Goal: Task Accomplishment & Management: Use online tool/utility

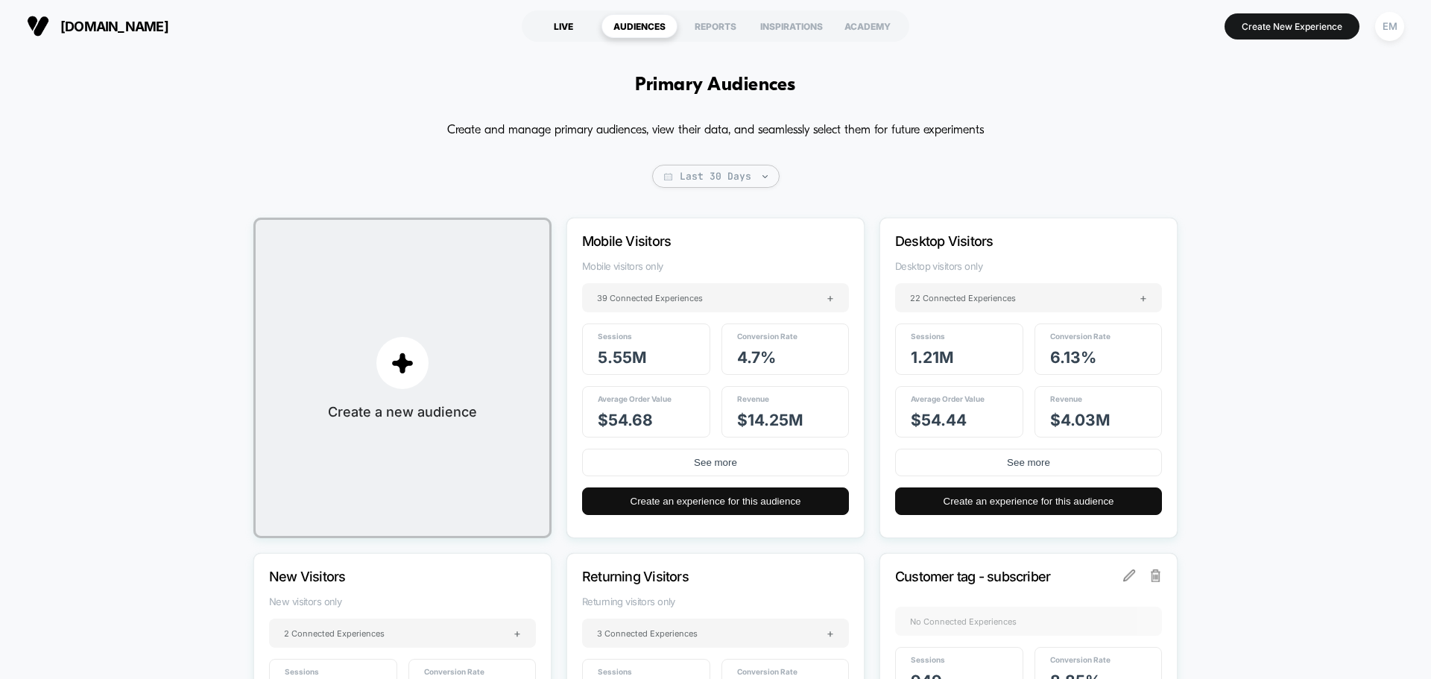
click at [567, 36] on div "LIVE" at bounding box center [563, 26] width 76 height 24
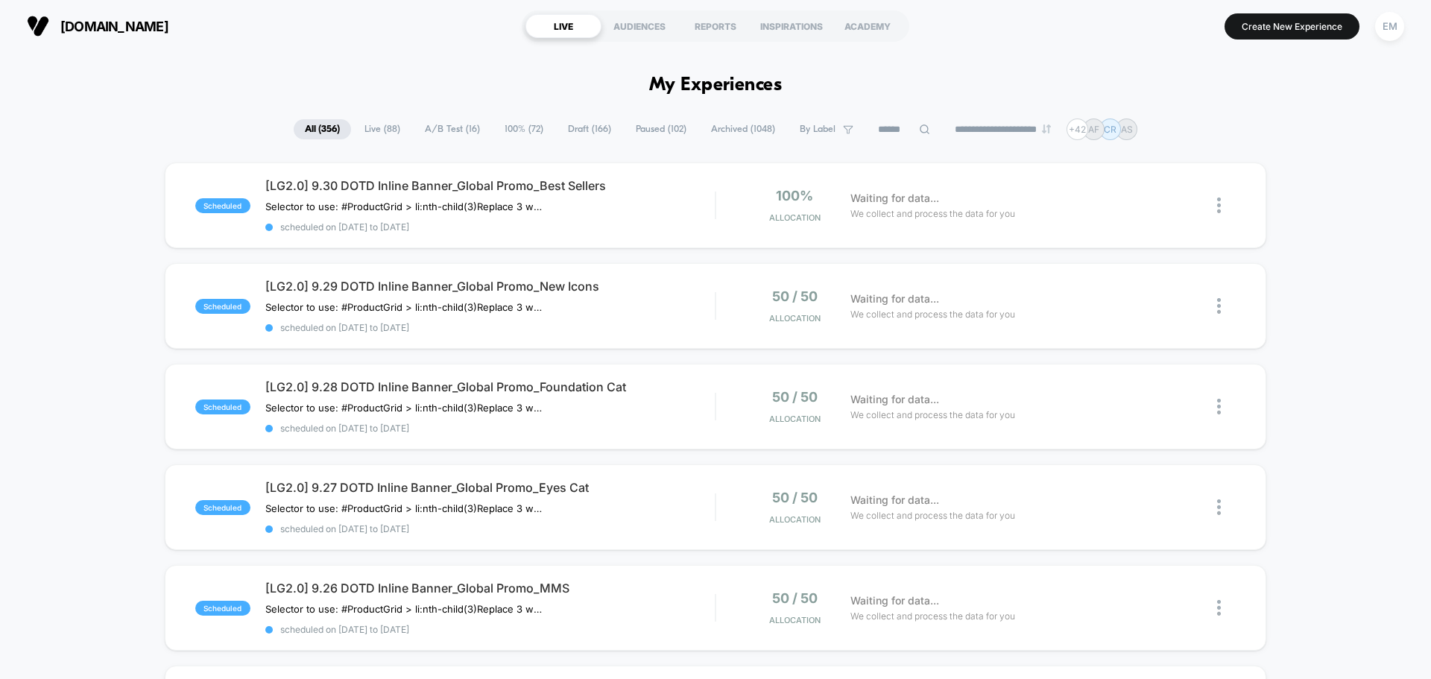
click at [376, 130] on span "Live ( 88 )" at bounding box center [382, 129] width 58 height 20
click at [893, 124] on input at bounding box center [905, 130] width 75 height 18
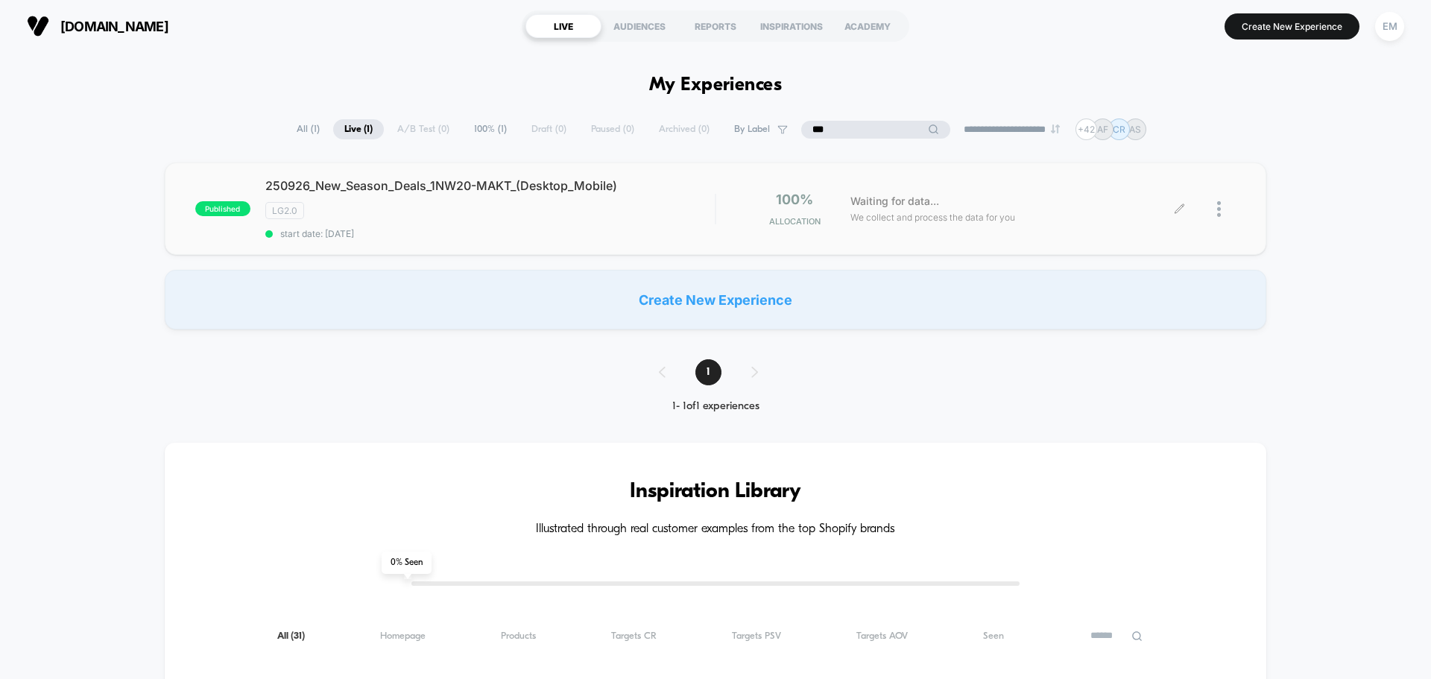
type input "***"
click at [1221, 210] on div at bounding box center [1226, 209] width 19 height 35
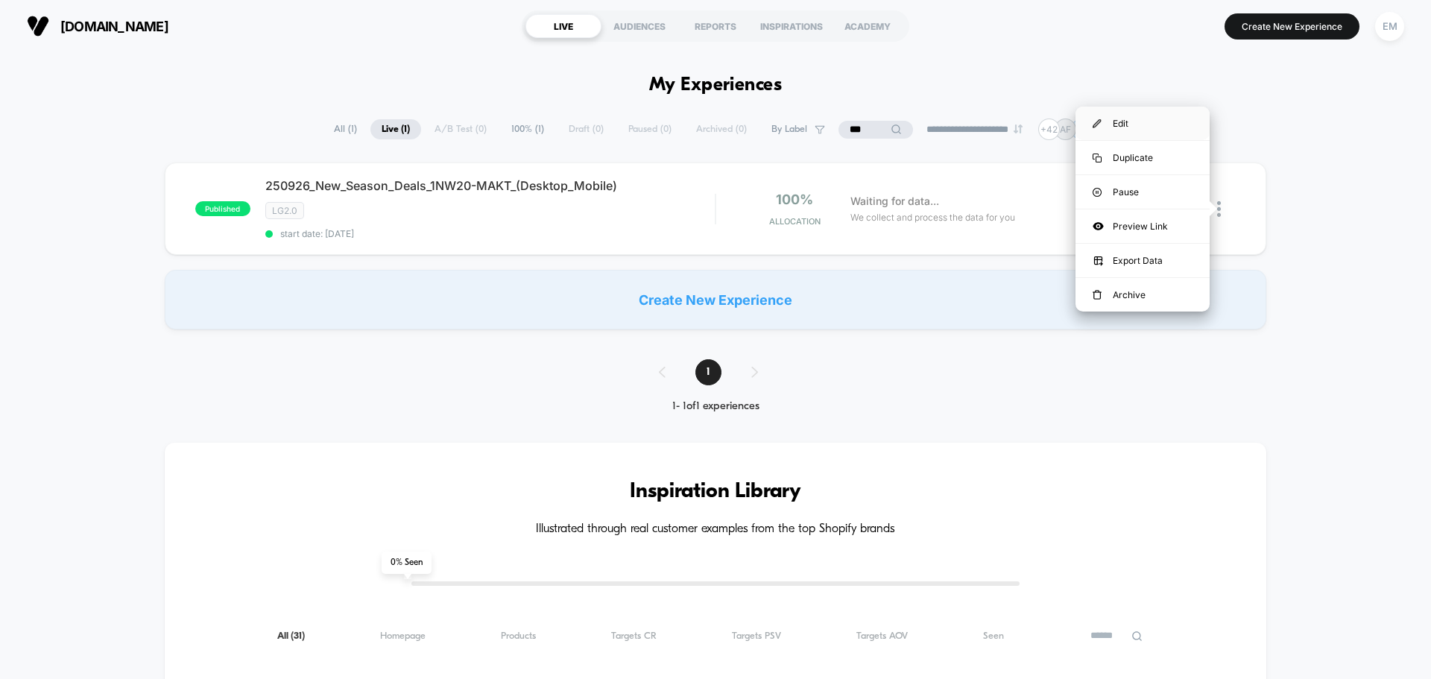
click at [1124, 124] on div "Edit" at bounding box center [1142, 124] width 134 height 34
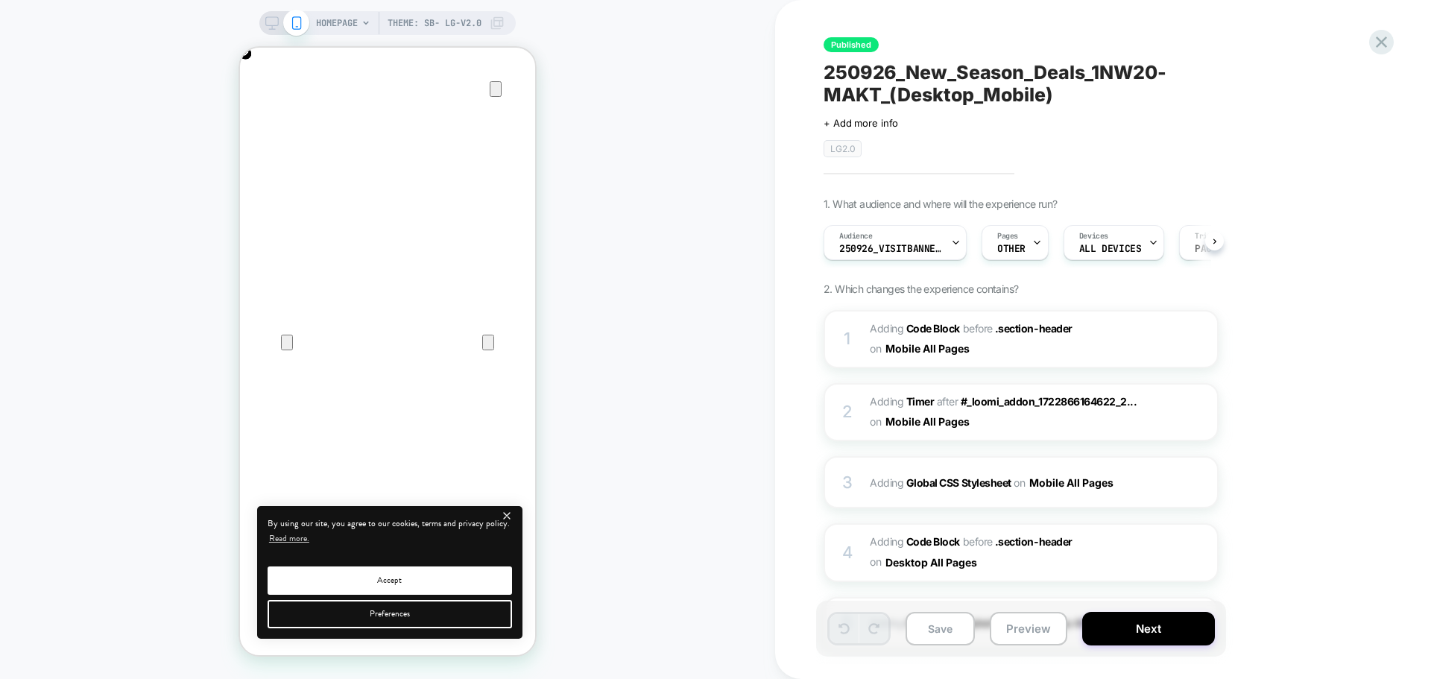
scroll to position [0, 295]
click at [1052, 358] on span "Adding Code Block BEFORE .section-header .section-header on Mobile All Pages" at bounding box center [1012, 339] width 284 height 40
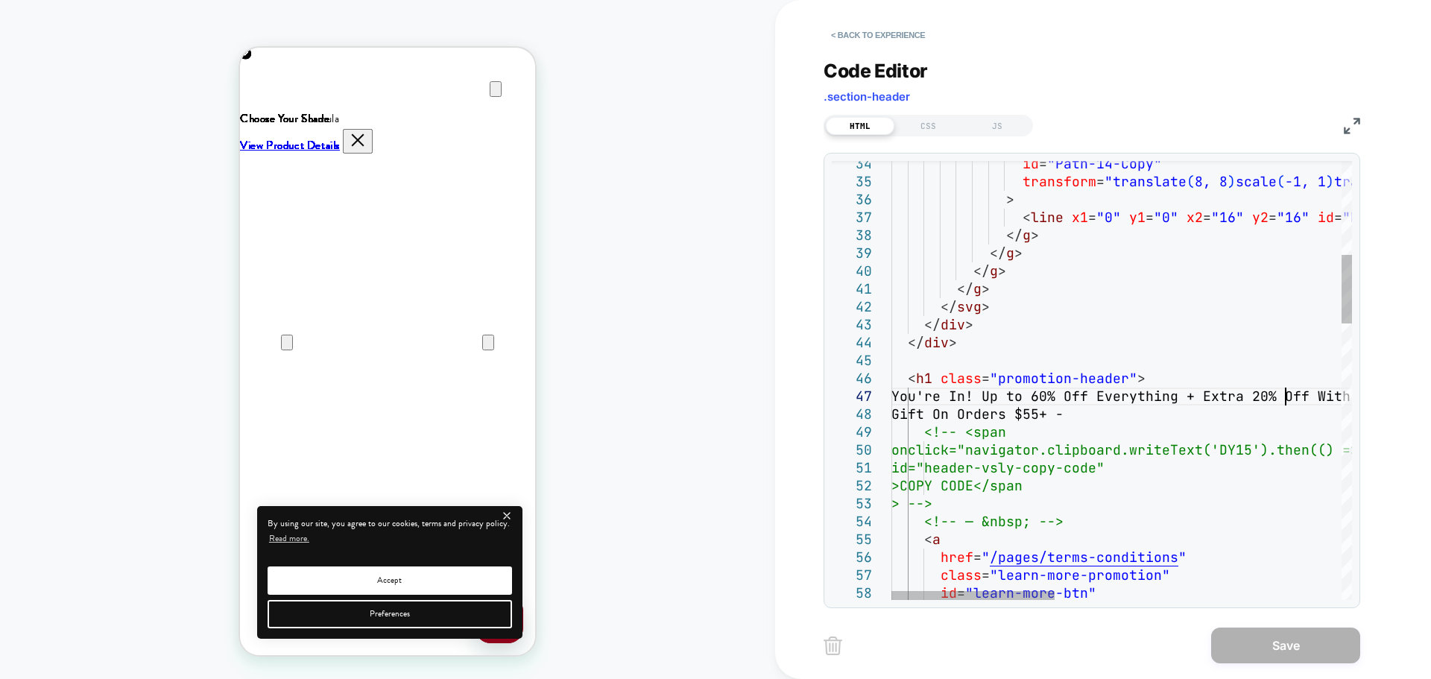
scroll to position [0, 0]
drag, startPoint x: 1288, startPoint y: 397, endPoint x: 1337, endPoint y: 411, distance: 51.2
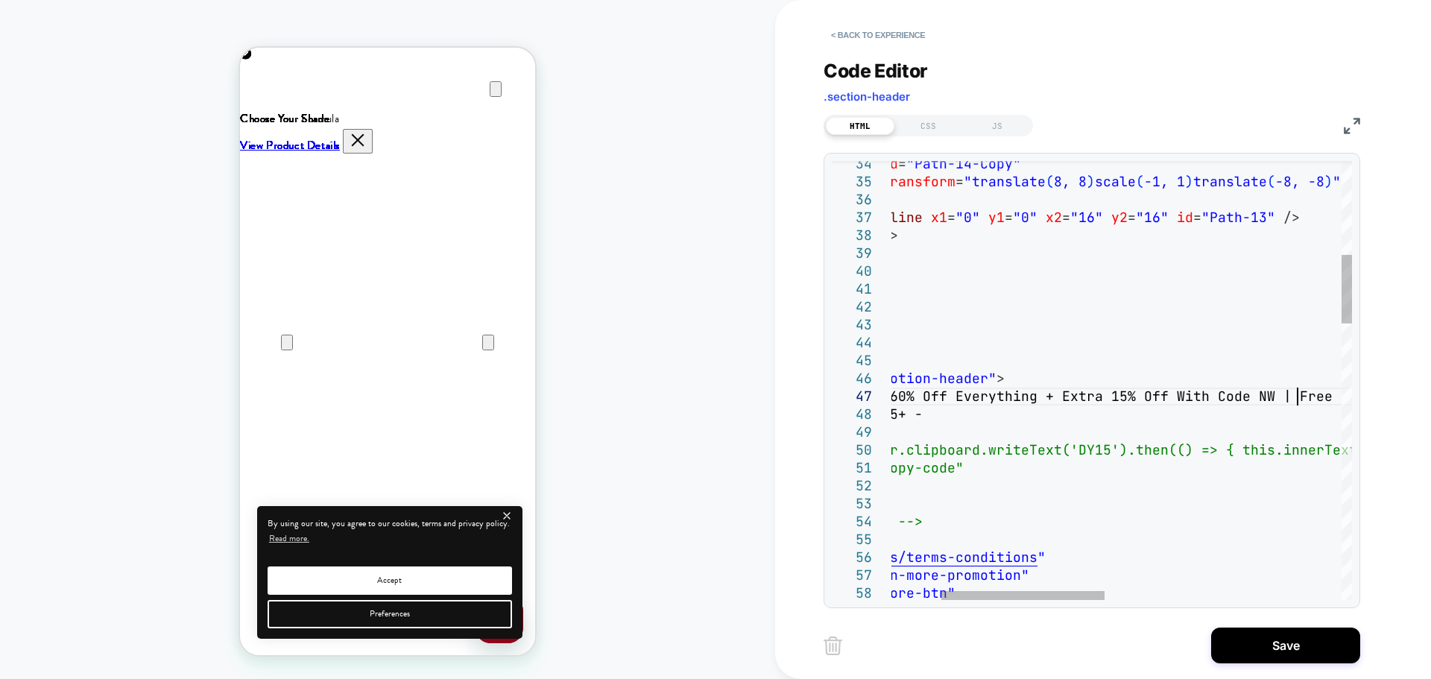
scroll to position [107, 563]
type textarea "**********"
drag, startPoint x: 1221, startPoint y: 651, endPoint x: 1120, endPoint y: 319, distance: 346.6
click at [1120, 319] on div "< Back to experience Code Editor .section-header HTML CSS JS 38 39 40 41 42 43 …" at bounding box center [1103, 339] width 559 height 679
click at [1236, 649] on button "Save" at bounding box center [1285, 646] width 149 height 36
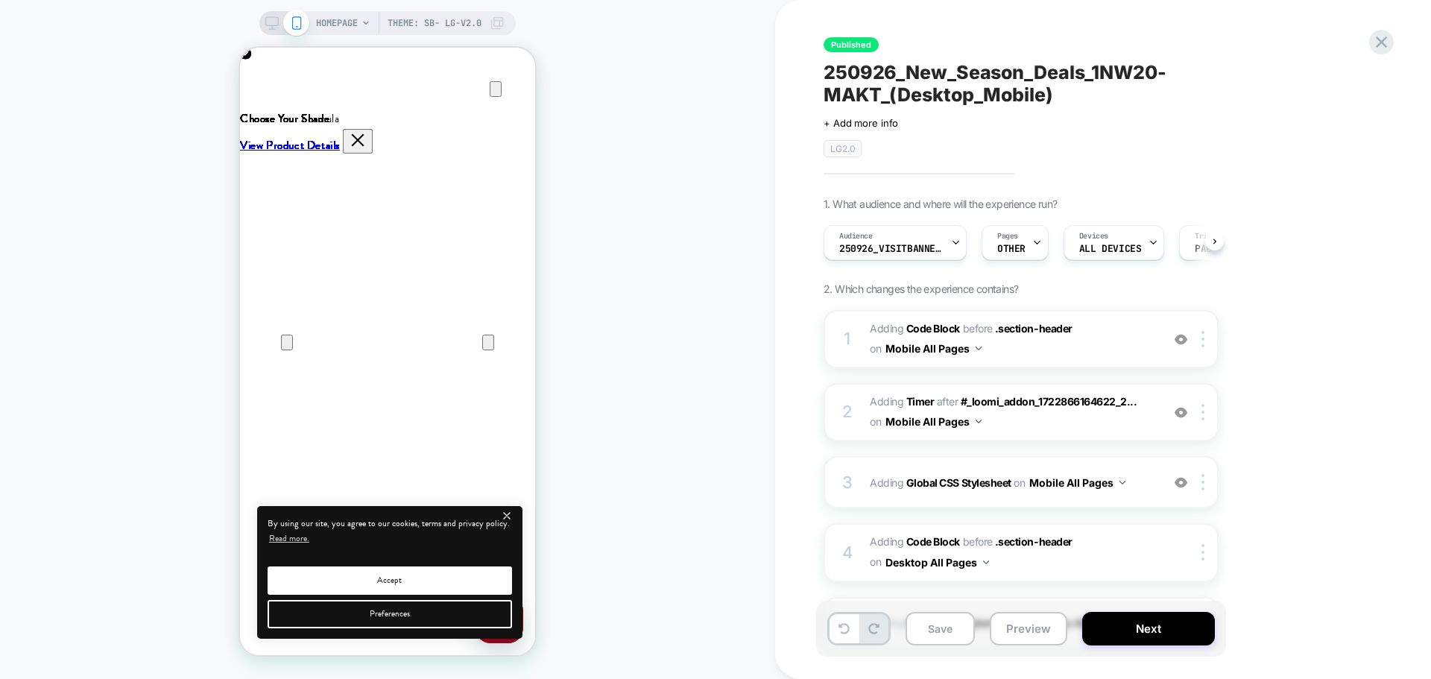
scroll to position [0, 1]
click at [1167, 66] on span "250926_New_Season_Deals_1NW20-MAKT_(Desktop_Mobile)" at bounding box center [1096, 83] width 544 height 45
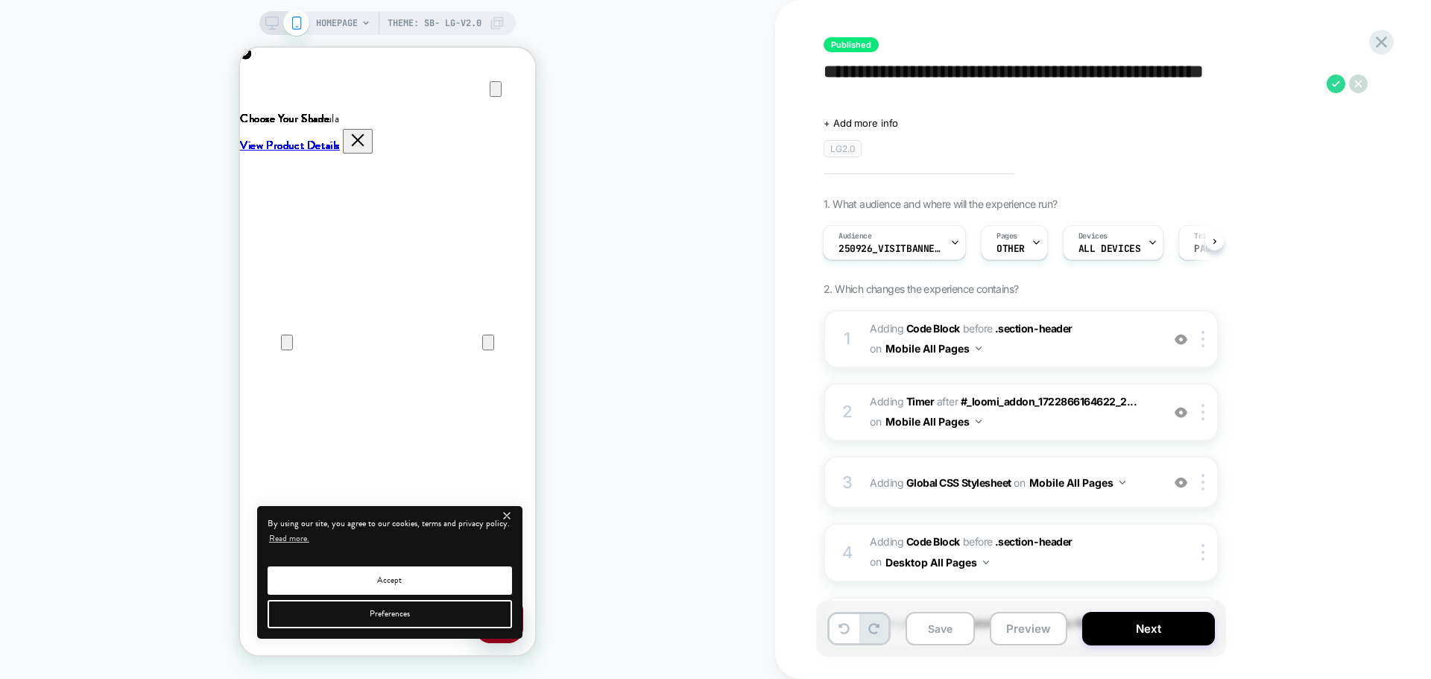
click at [1148, 69] on textarea "**********" at bounding box center [1072, 83] width 496 height 45
click at [1157, 71] on textarea "**********" at bounding box center [1072, 83] width 496 height 45
type textarea "**********"
click at [1331, 84] on icon at bounding box center [1336, 84] width 19 height 19
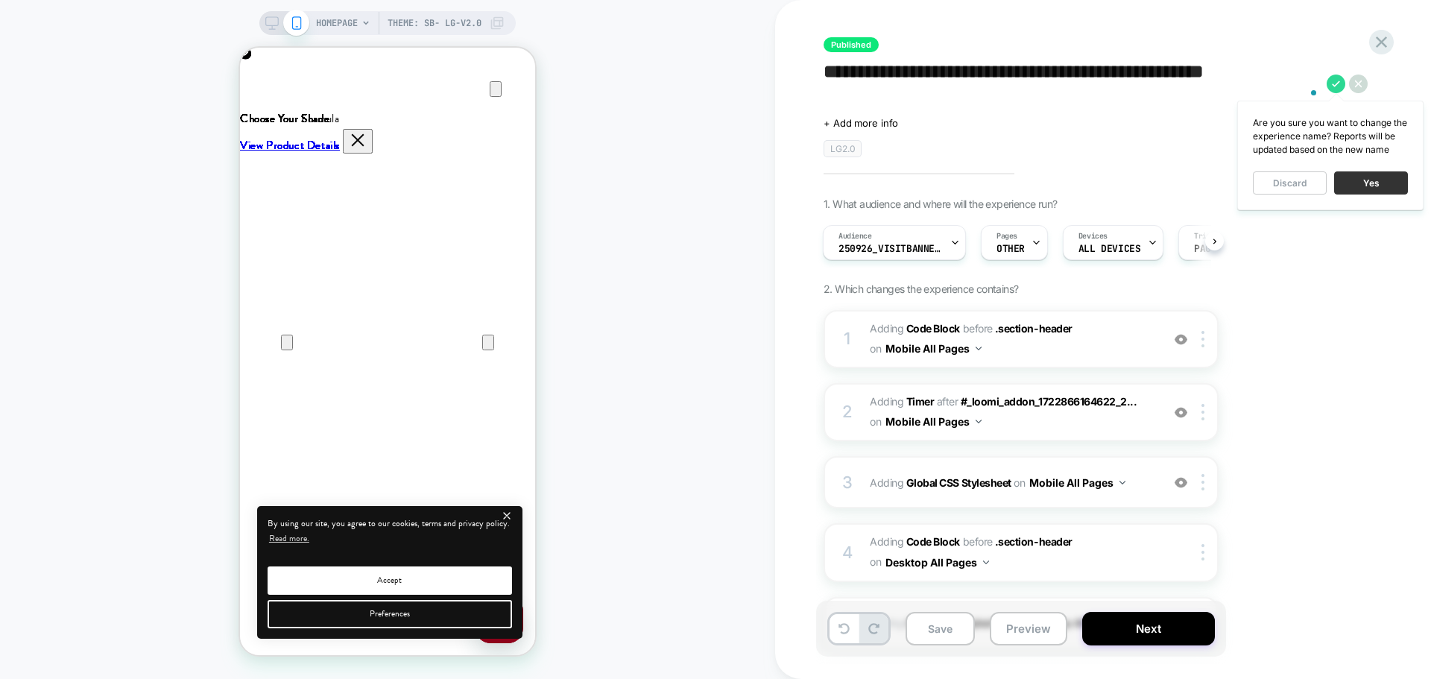
scroll to position [0, 0]
click at [1371, 183] on button "Yes" at bounding box center [1371, 182] width 74 height 23
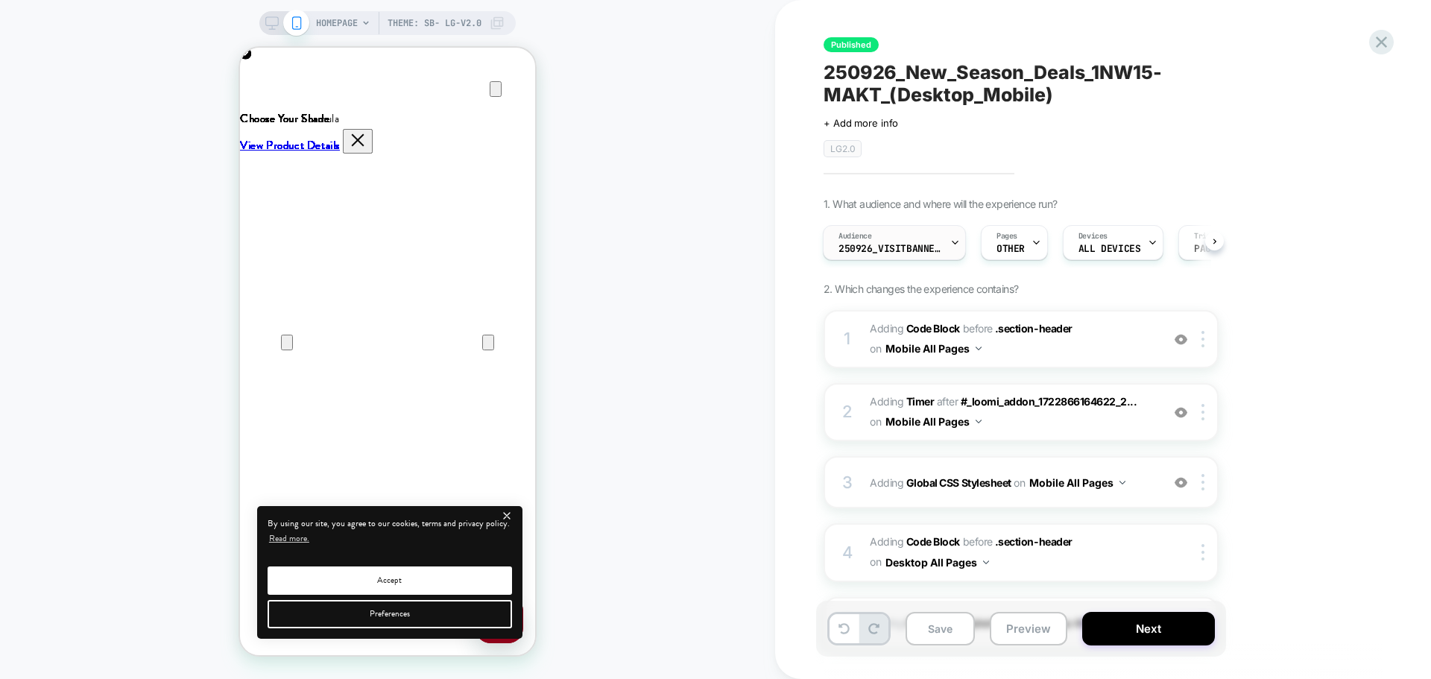
click at [904, 242] on div "Audience 250926_VisitBanner_1NW15-MAKT" at bounding box center [891, 243] width 134 height 34
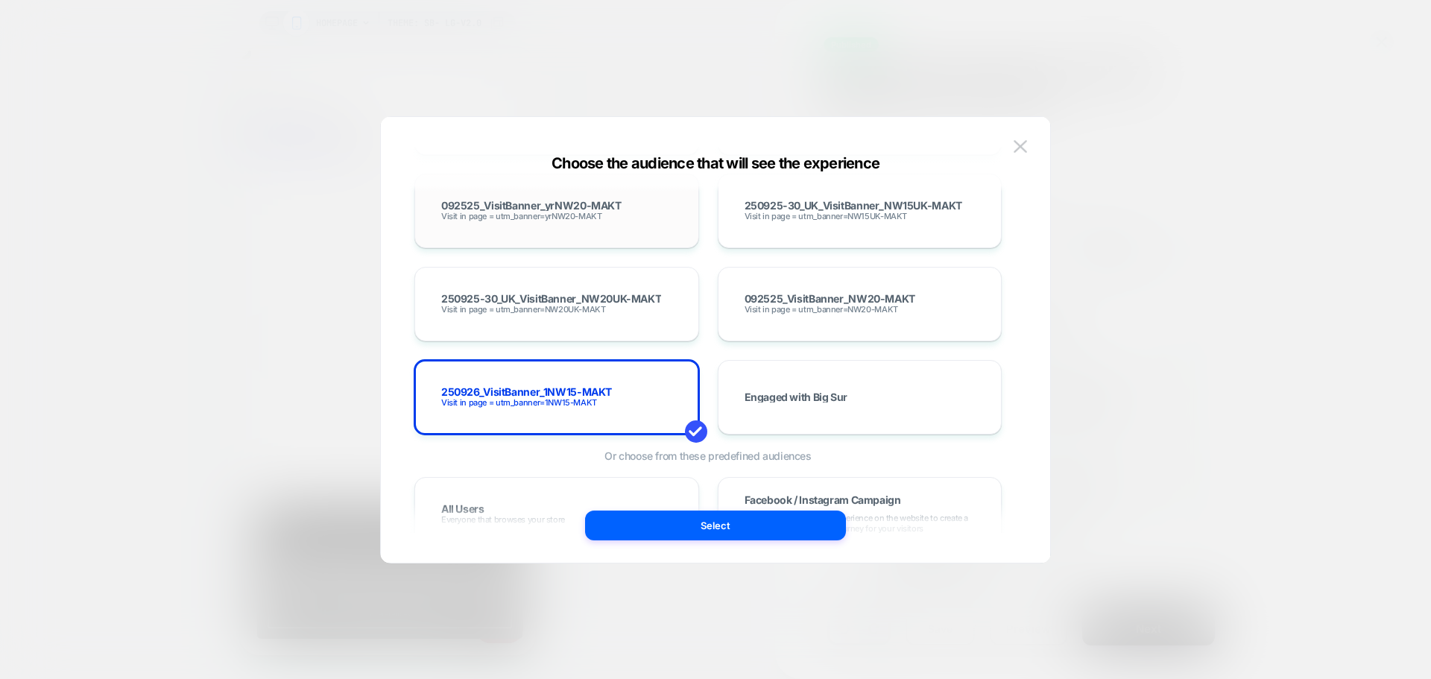
scroll to position [8532, 0]
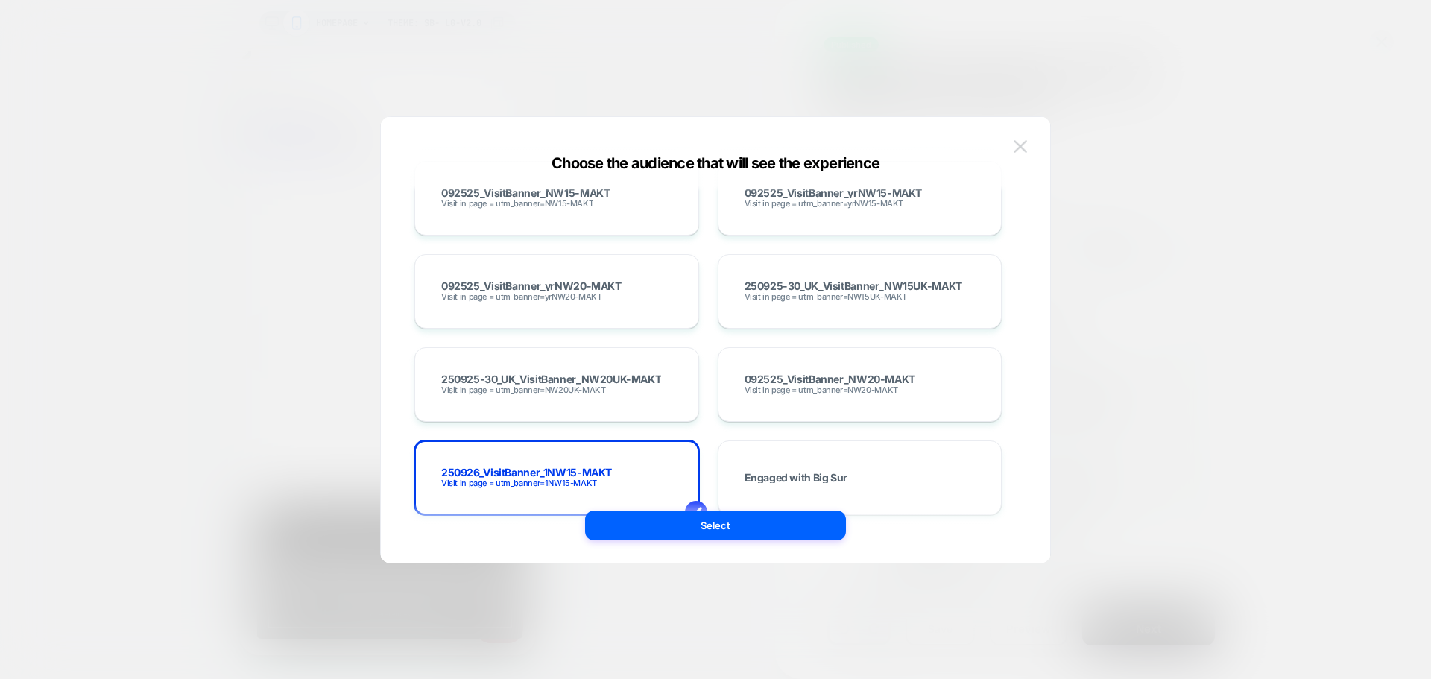
click at [1026, 150] on img at bounding box center [1020, 146] width 13 height 13
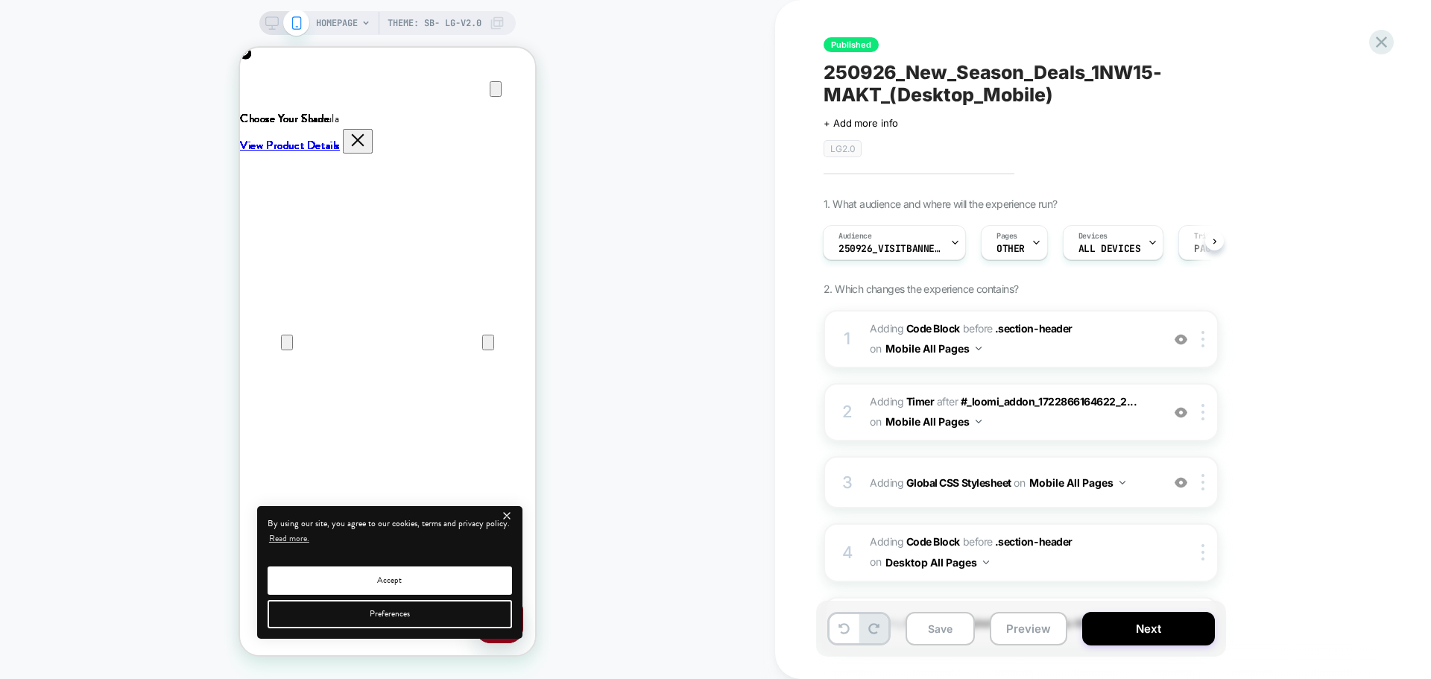
scroll to position [0, 295]
click at [272, 24] on icon at bounding box center [271, 22] width 13 height 13
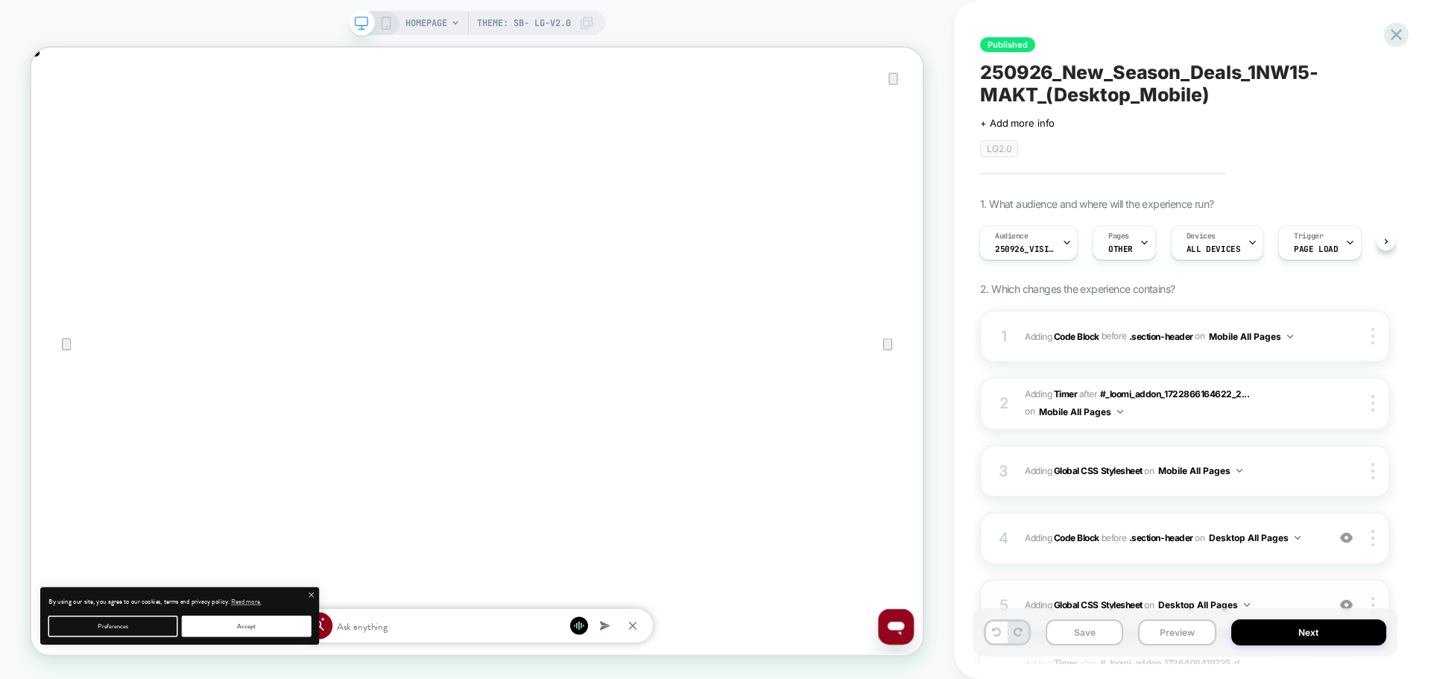
scroll to position [149, 0]
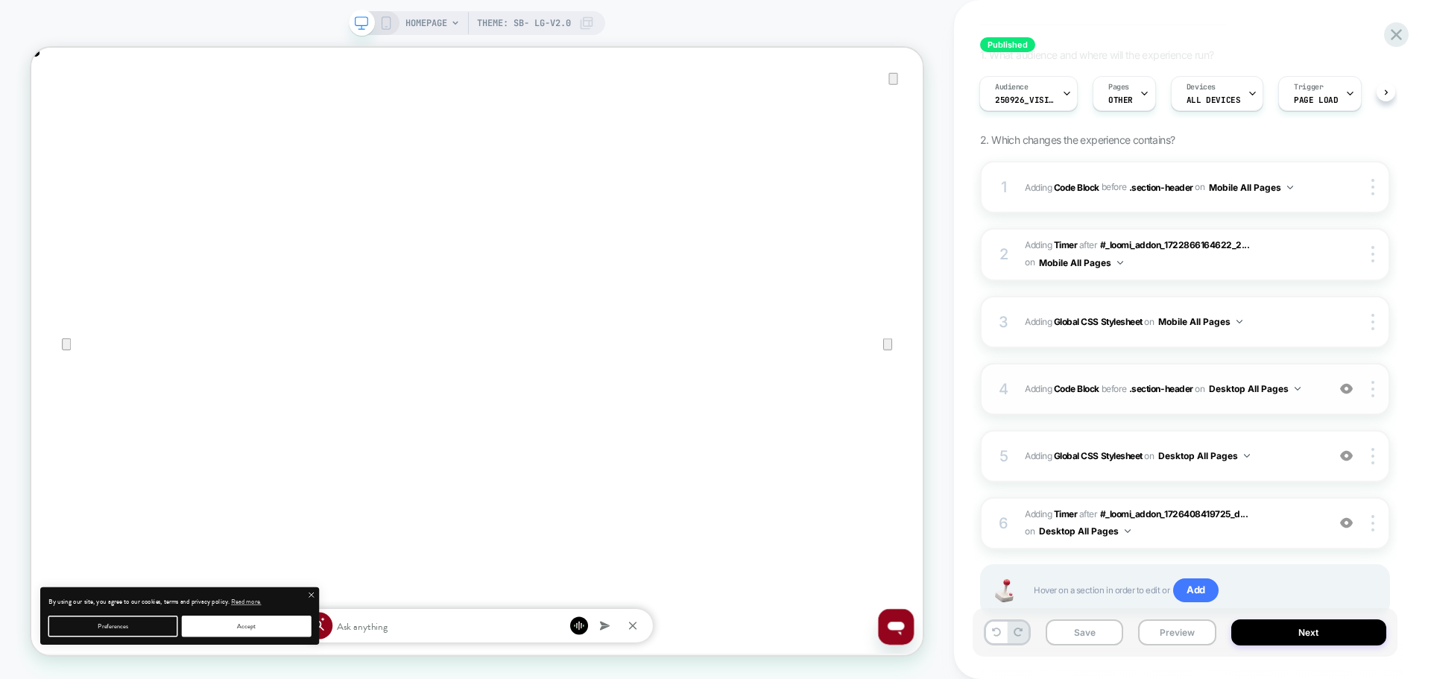
click at [1218, 402] on div "4 Adding Code Block BEFORE .section-header .section-header on Desktop All Pages…" at bounding box center [1185, 389] width 410 height 52
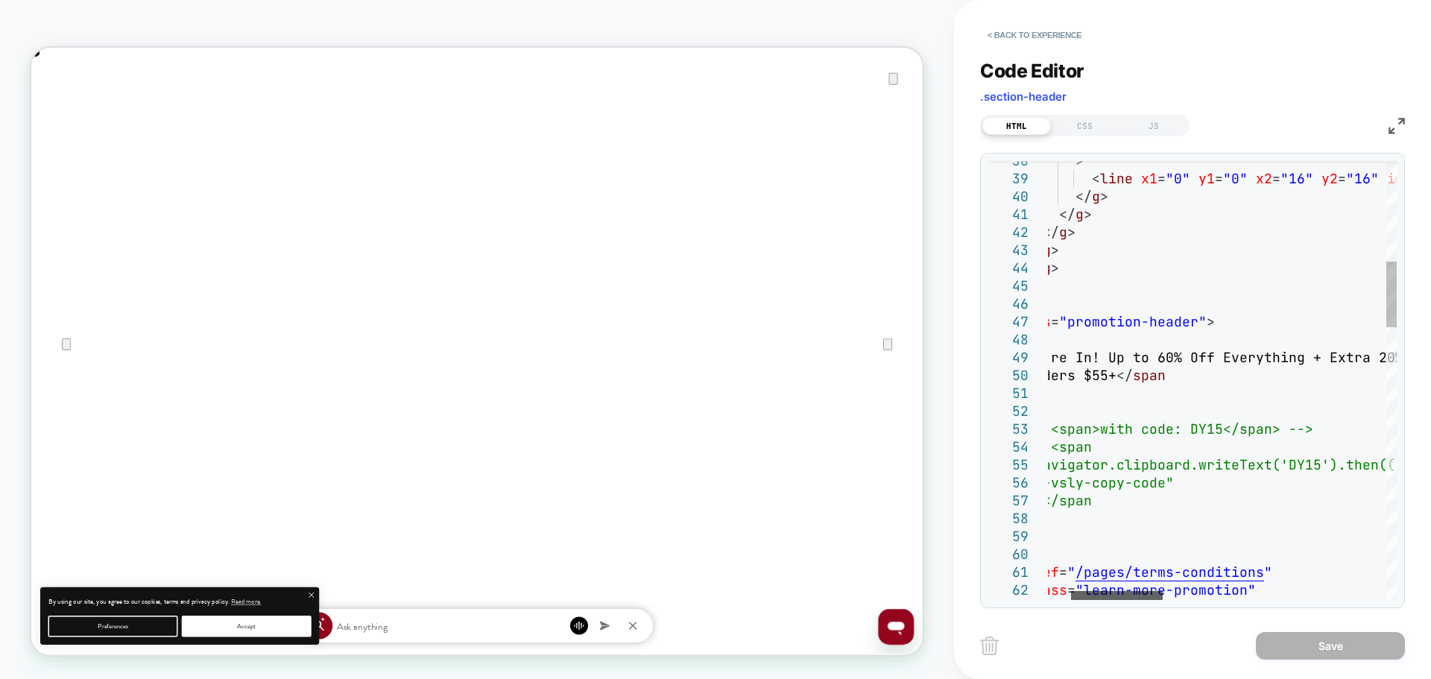
scroll to position [0, 2377]
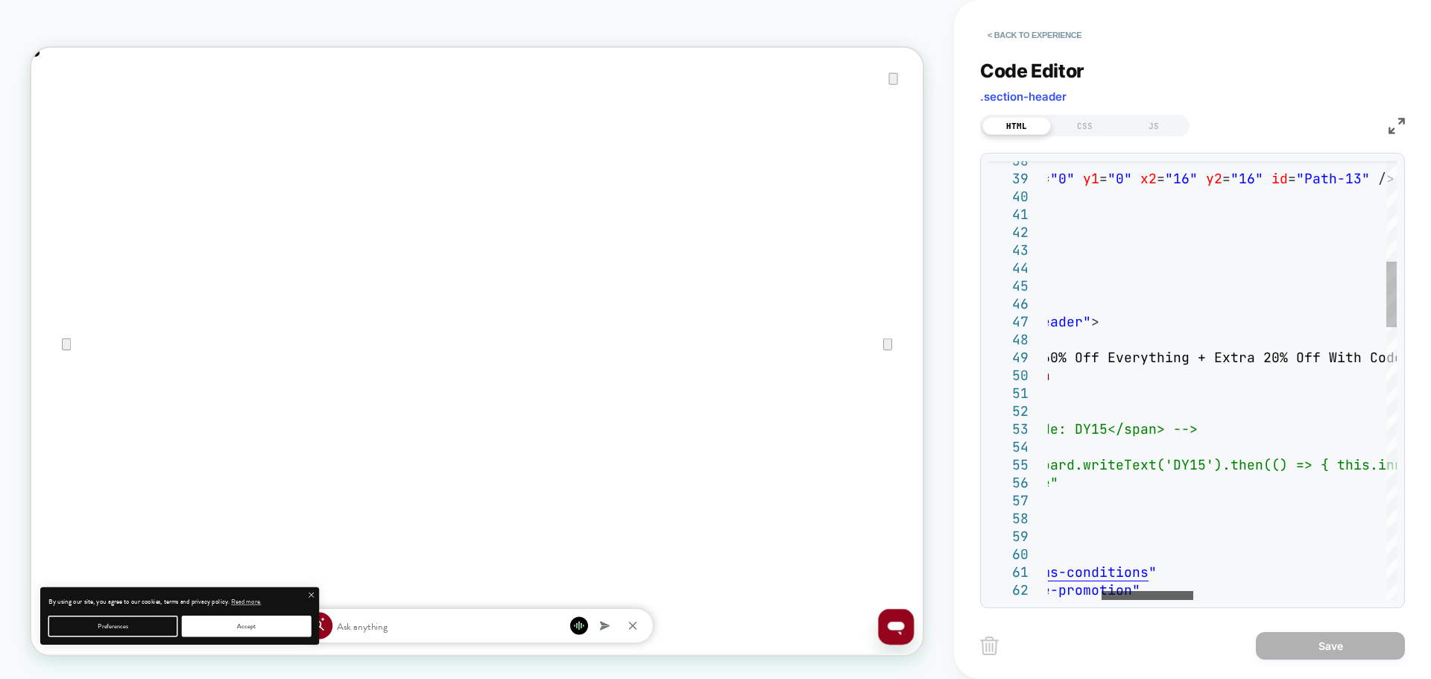
click at [1131, 596] on div at bounding box center [1147, 595] width 92 height 9
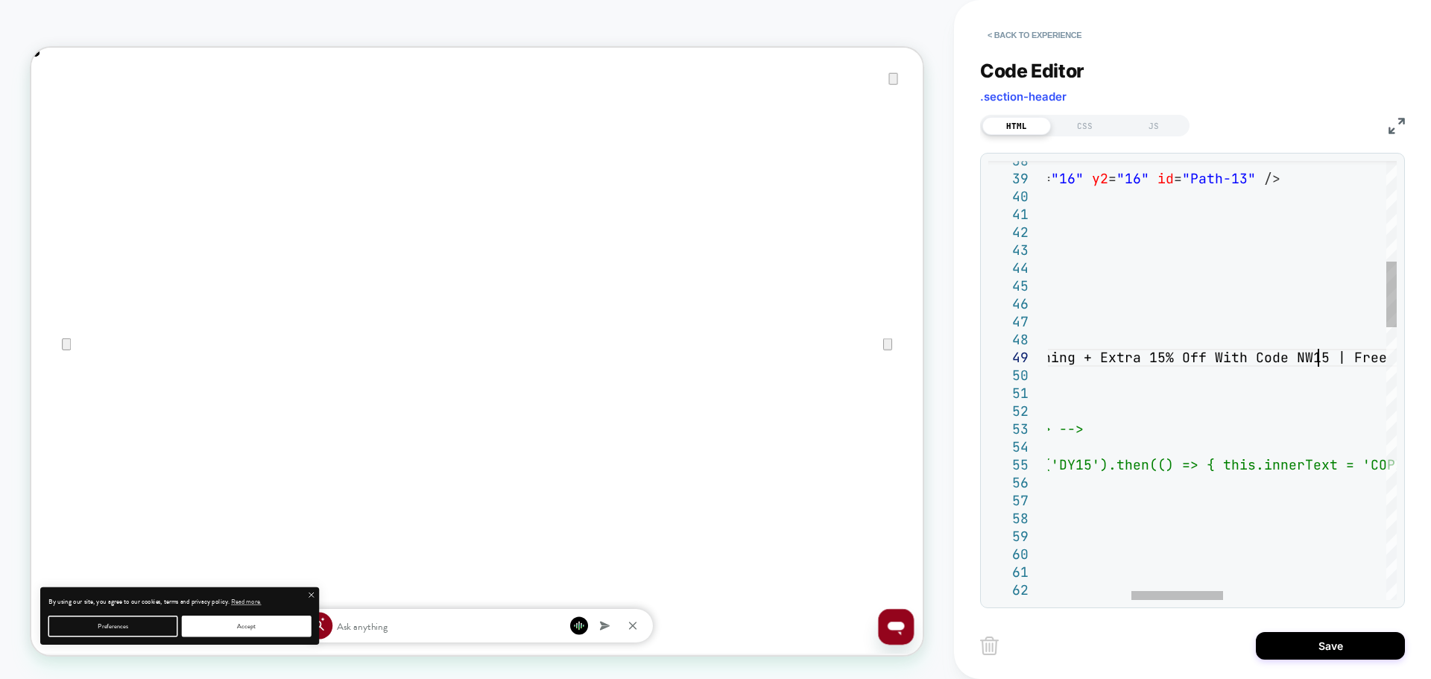
scroll to position [0, 0]
type textarea "**********"
click at [1272, 647] on button "Save" at bounding box center [1330, 646] width 149 height 28
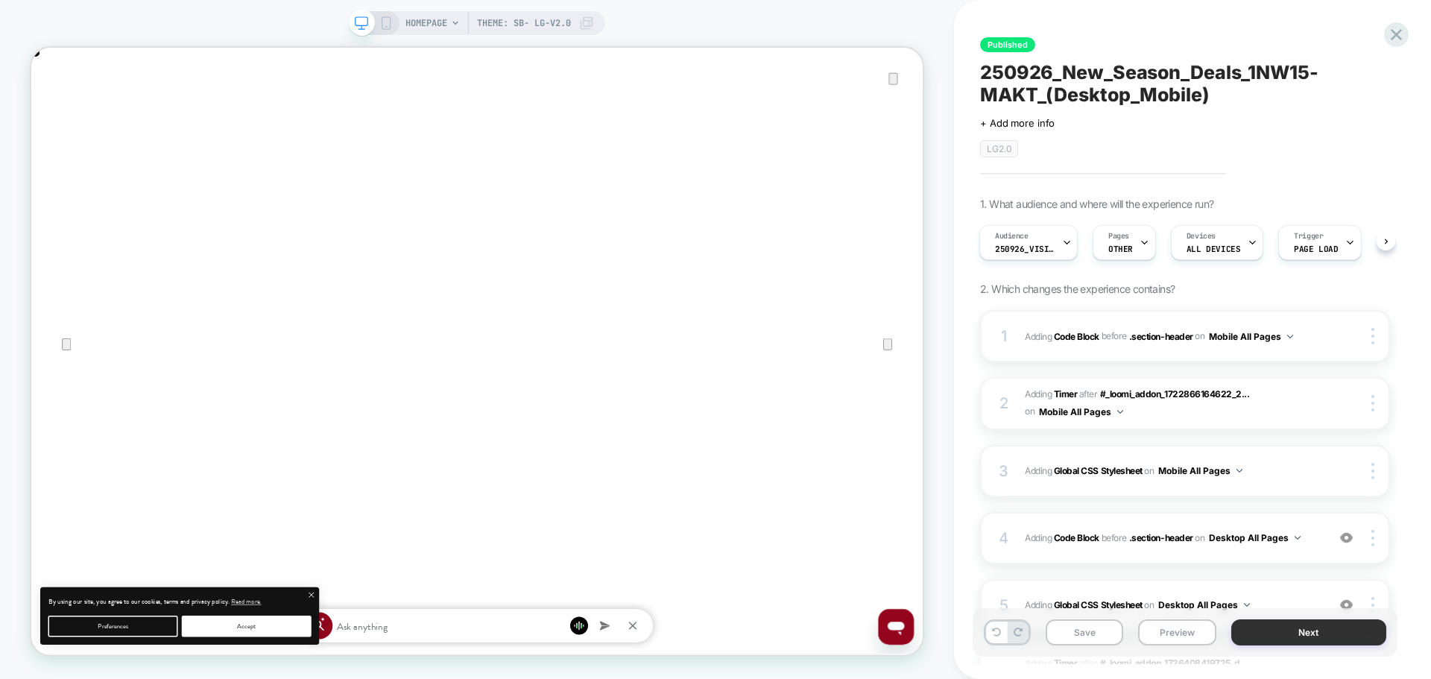
scroll to position [0, 1189]
click at [1262, 636] on button "Next" at bounding box center [1309, 632] width 156 height 26
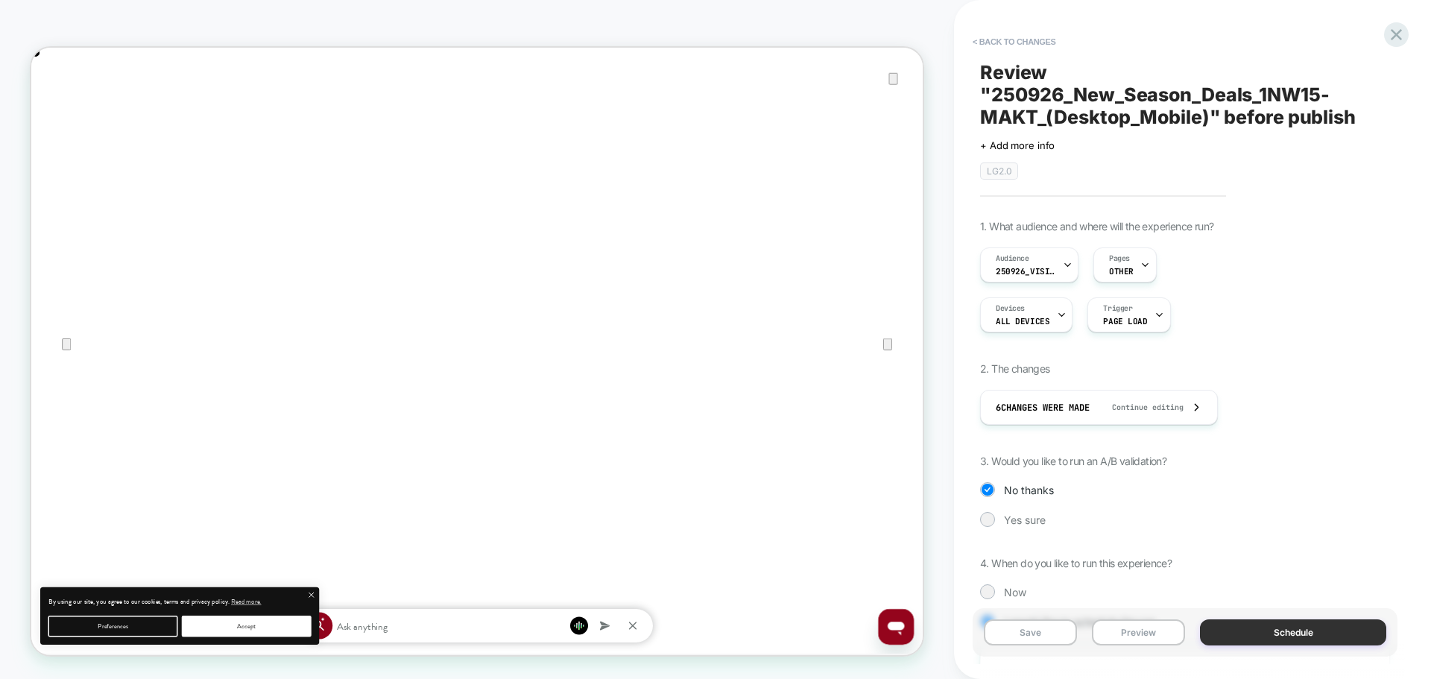
click at [1261, 637] on button "Schedule" at bounding box center [1293, 632] width 186 height 26
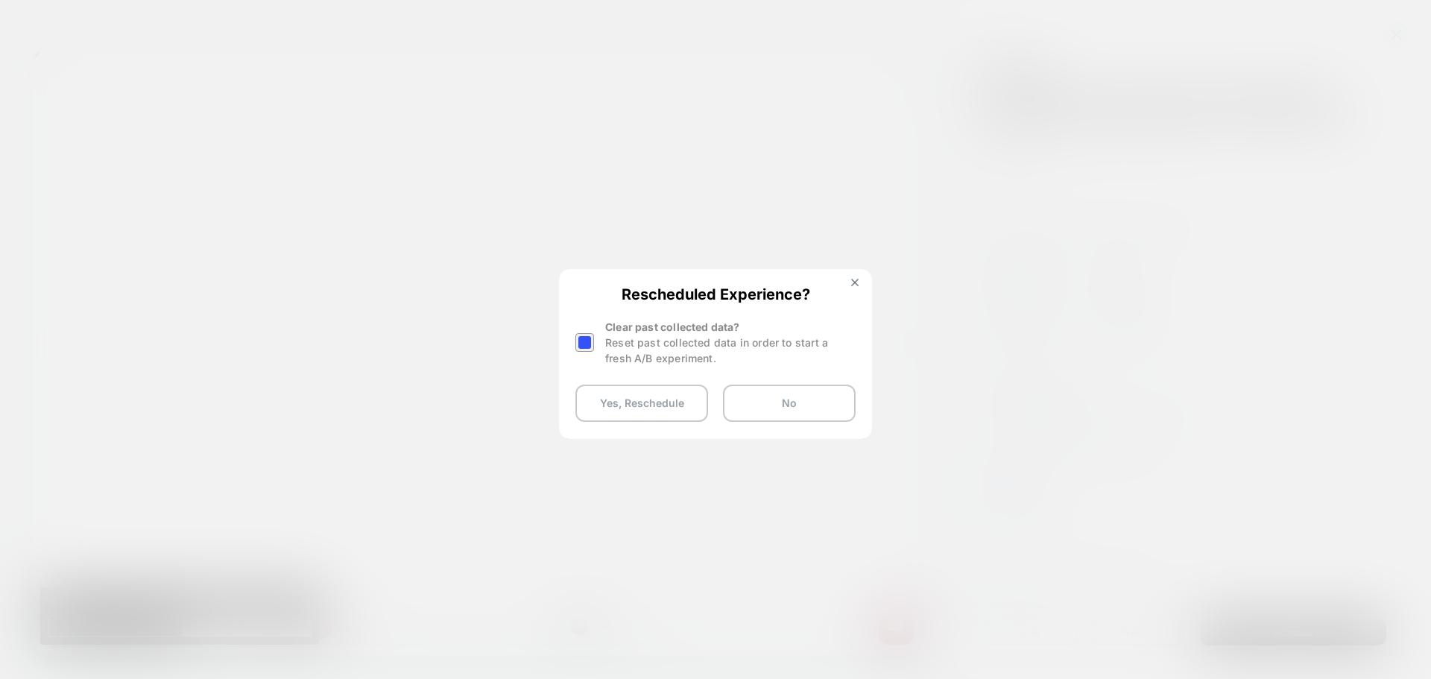
click at [588, 336] on div at bounding box center [584, 342] width 19 height 19
click at [595, 404] on button "Yes, Reschedule" at bounding box center [641, 403] width 133 height 37
